Goal: Transaction & Acquisition: Purchase product/service

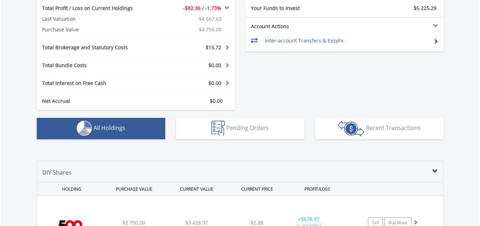
scroll to position [336, 0]
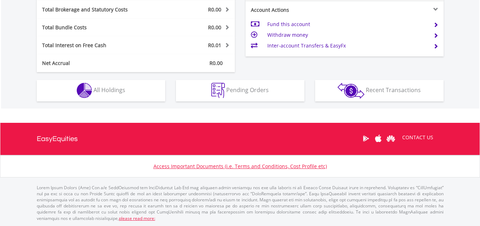
scroll to position [69, 136]
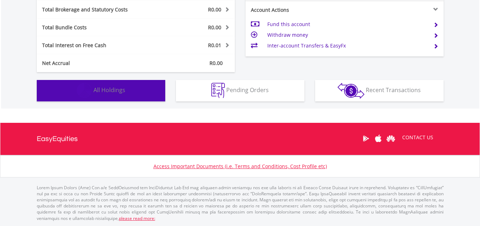
click at [105, 92] on span "All Holdings" at bounding box center [110, 90] width 32 height 8
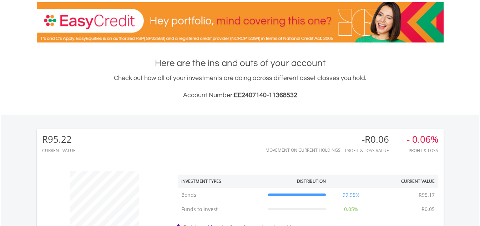
scroll to position [0, 0]
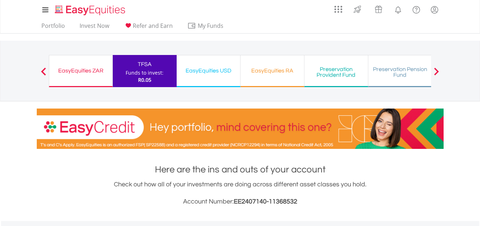
click at [216, 72] on div "EasyEquities USD" at bounding box center [208, 71] width 55 height 10
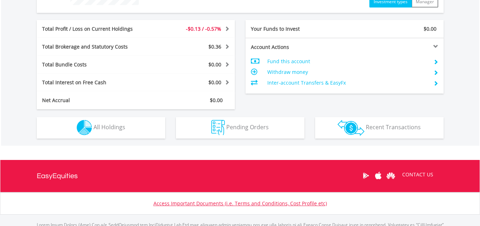
scroll to position [378, 0]
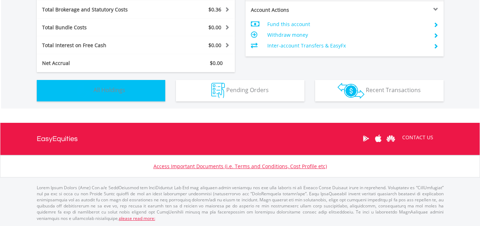
click at [99, 95] on button "Holdings All Holdings" at bounding box center [101, 90] width 129 height 21
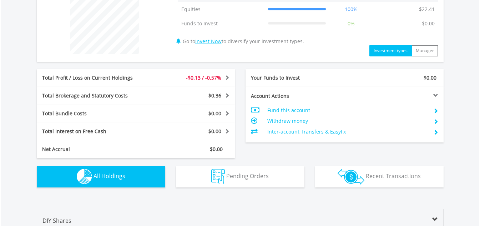
scroll to position [292, 0]
click at [204, 42] on link "Invest Now" at bounding box center [208, 41] width 26 height 7
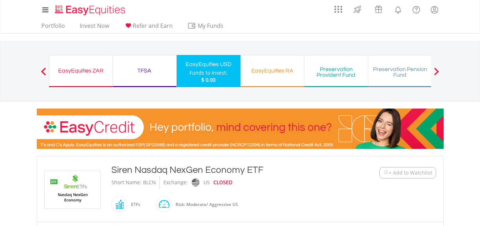
scroll to position [145, 0]
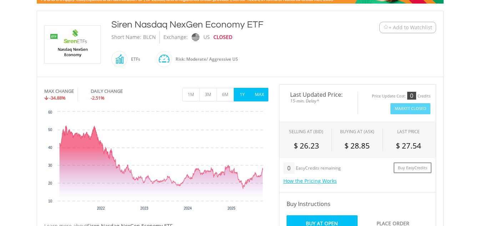
click at [242, 95] on button "1Y" at bounding box center [242, 95] width 17 height 14
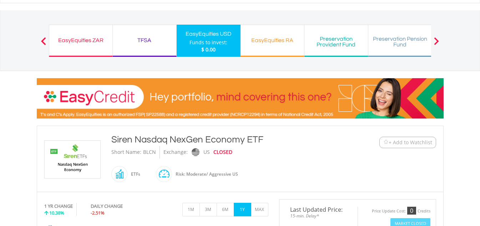
scroll to position [30, 0]
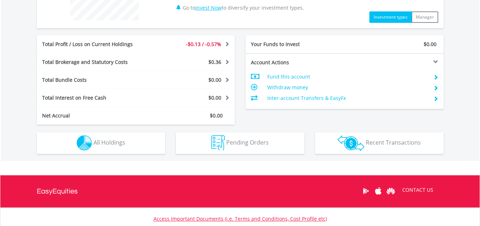
scroll to position [326, 0]
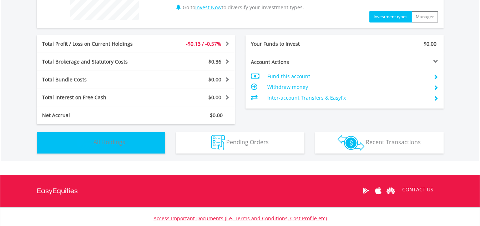
click at [144, 135] on button "Holdings All Holdings" at bounding box center [101, 142] width 129 height 21
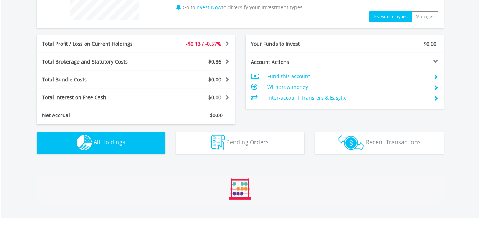
scroll to position [496, 0]
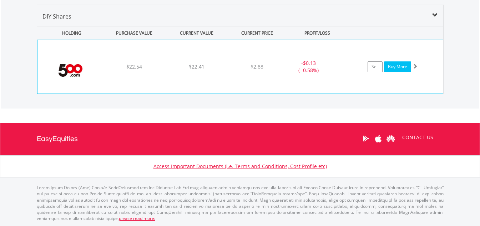
click at [399, 63] on link "Buy More" at bounding box center [397, 66] width 27 height 11
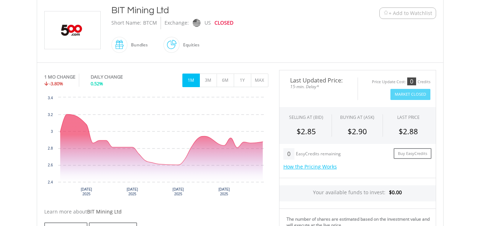
scroll to position [156, 0]
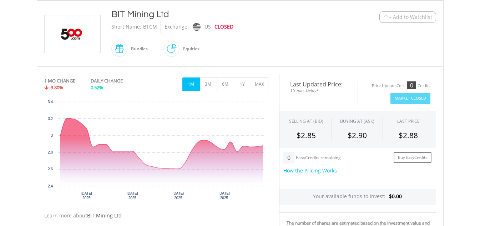
drag, startPoint x: 319, startPoint y: 127, endPoint x: 327, endPoint y: 122, distance: 9.3
click at [327, 122] on div "SELLING AT (BID)" at bounding box center [306, 124] width 51 height 12
drag, startPoint x: 327, startPoint y: 122, endPoint x: 282, endPoint y: 24, distance: 107.9
click at [282, 24] on div "Short Name: BTCM Exchange: US CLOSED" at bounding box center [223, 27] width 224 height 12
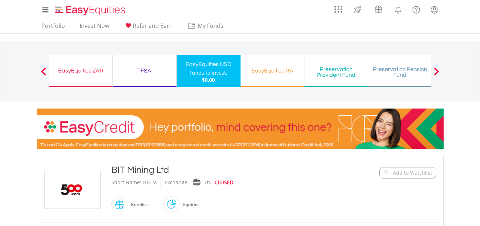
drag, startPoint x: 282, startPoint y: 24, endPoint x: 283, endPoint y: 146, distance: 122.1
click at [297, 175] on div "BIT Mining Ltd" at bounding box center [223, 170] width 224 height 13
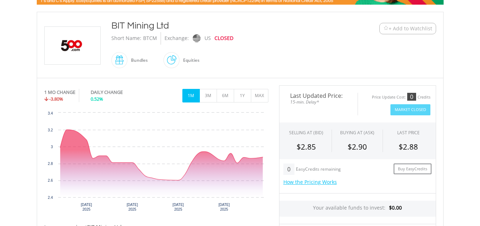
scroll to position [146, 0]
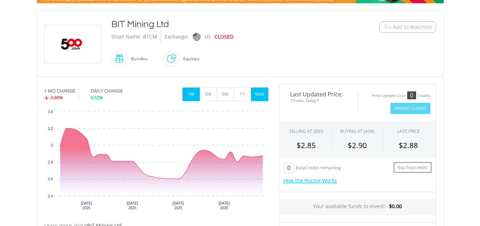
click at [265, 89] on button "MAX" at bounding box center [259, 94] width 17 height 14
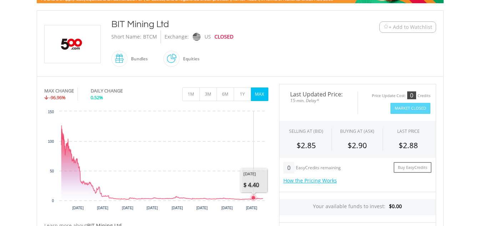
click at [254, 198] on icon "Interactive chart" at bounding box center [253, 198] width 4 height 4
click at [325, 51] on div "BIT Mining Ltd Short Name: BTCM Exchange: US CLOSED Bundles" at bounding box center [223, 43] width 235 height 51
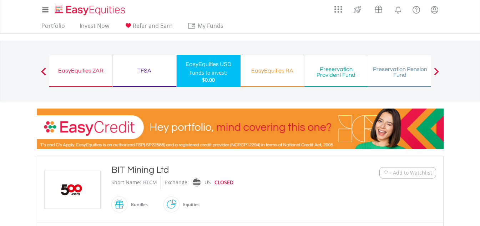
scroll to position [0, 0]
click at [440, 73] on div at bounding box center [437, 70] width 14 height 7
click at [435, 73] on span at bounding box center [436, 71] width 5 height 8
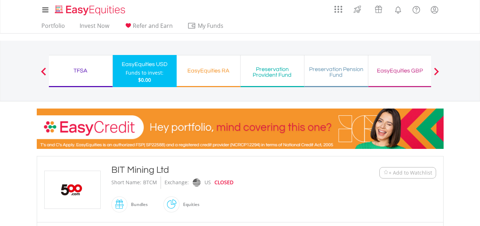
click at [435, 73] on span at bounding box center [436, 71] width 5 height 8
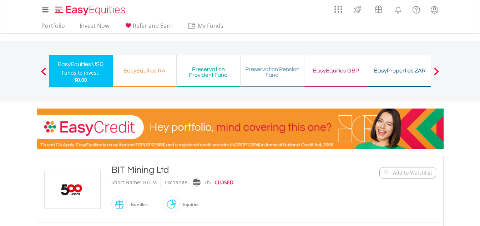
click at [435, 73] on span at bounding box center [436, 71] width 5 height 8
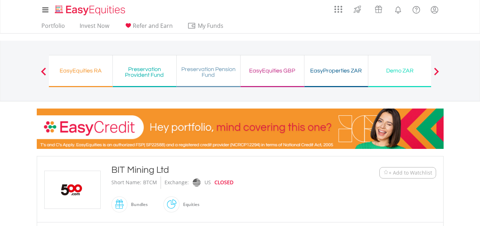
click at [331, 81] on div "EasyProperties ZAR Funds to invest: $0.00" at bounding box center [337, 71] width 64 height 32
